Goal: Obtain resource: Obtain resource

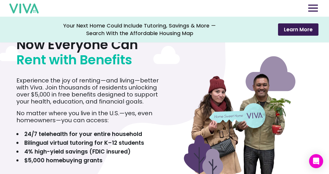
scroll to position [16, 0]
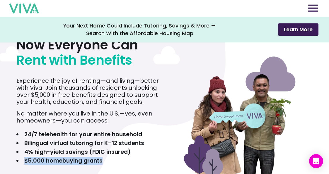
drag, startPoint x: 106, startPoint y: 160, endPoint x: 24, endPoint y: 161, distance: 81.4
click at [24, 161] on li "$5,000 homebuying grants" at bounding box center [80, 161] width 128 height 7
copy b "$5,000 homebuying grants"
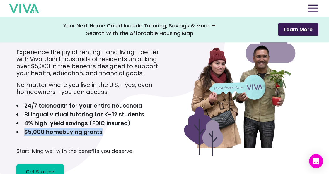
scroll to position [37, 0]
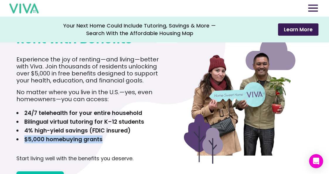
click at [151, 122] on div "Now Everyone Can Rent with Benefits Experience the joy of renting—and living—be…" at bounding box center [89, 96] width 146 height 182
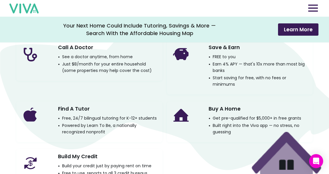
scroll to position [434, 0]
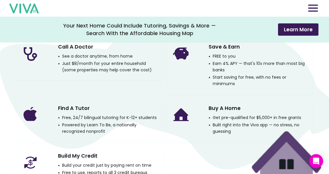
click at [236, 101] on div "Buy A Home Get pre-qualified for $5,000+ in free grants Built right into the Vi…" at bounding box center [240, 121] width 146 height 41
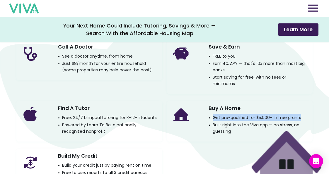
drag, startPoint x: 213, startPoint y: 109, endPoint x: 301, endPoint y: 108, distance: 88.2
click at [301, 108] on div "Buy A Home Get pre-qualified for $5,000+ in free grants Built right into the Vi…" at bounding box center [258, 118] width 99 height 31
copy p "Get pre-qualified for $5,000+ in free grants"
click at [198, 135] on div "Call A Doctor See a doctor anytime, from home Just $8/month for your entire hou…" at bounding box center [164, 112] width 296 height 144
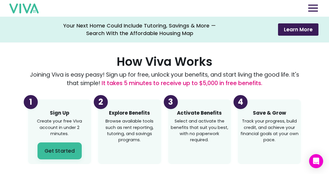
scroll to position [614, 0]
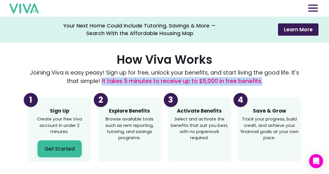
drag, startPoint x: 101, startPoint y: 74, endPoint x: 261, endPoint y: 79, distance: 159.7
click at [261, 79] on div "How Viva Works Joining Viva is easy peasy! Sign up for free, unlock your benefi…" at bounding box center [164, 107] width 296 height 109
copy span "It takes 5 minutes to receive up to $5,000 in free benefits."
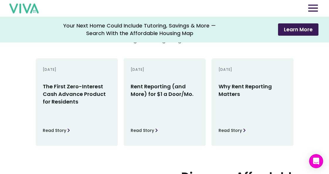
scroll to position [704, 0]
